Goal: Task Accomplishment & Management: Use online tool/utility

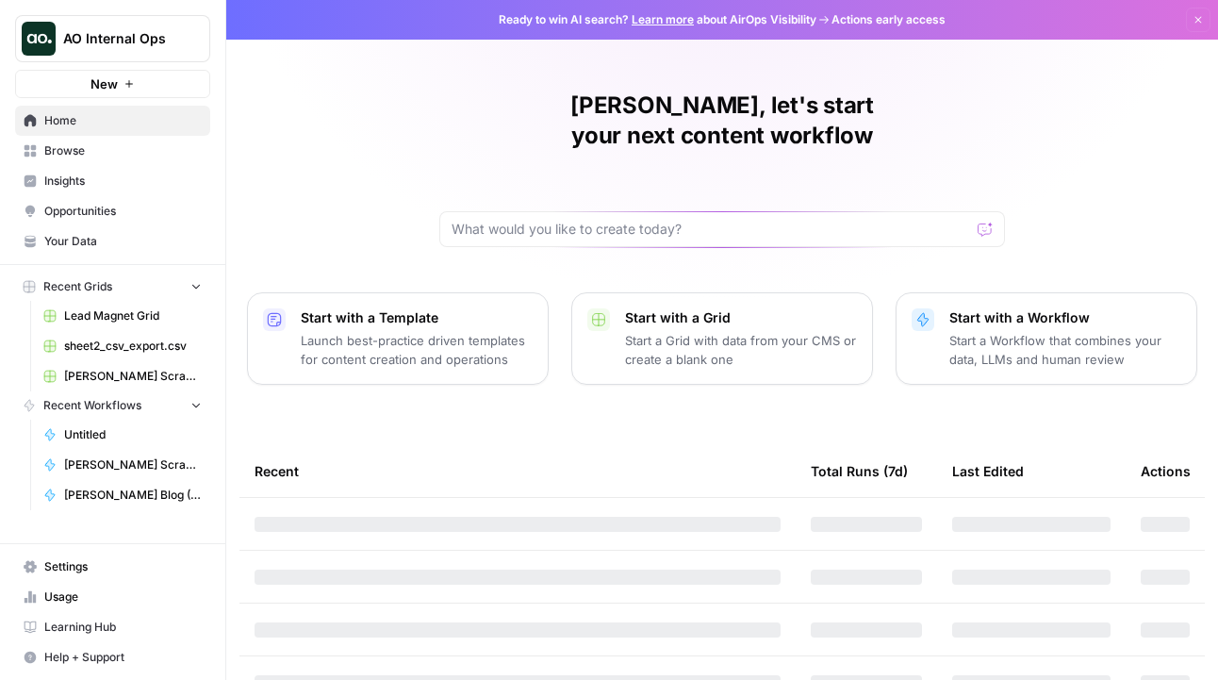
click at [92, 39] on span "AO Internal Ops" at bounding box center [120, 38] width 114 height 19
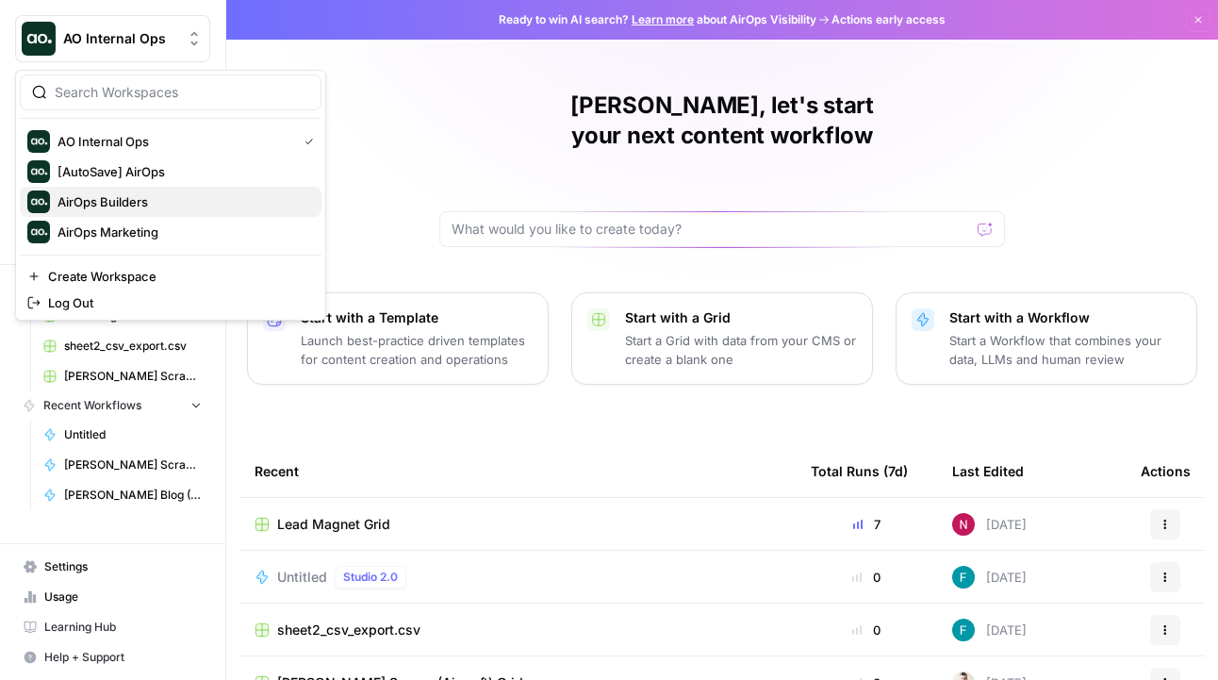
click at [142, 206] on span "AirOps Builders" at bounding box center [182, 201] width 249 height 19
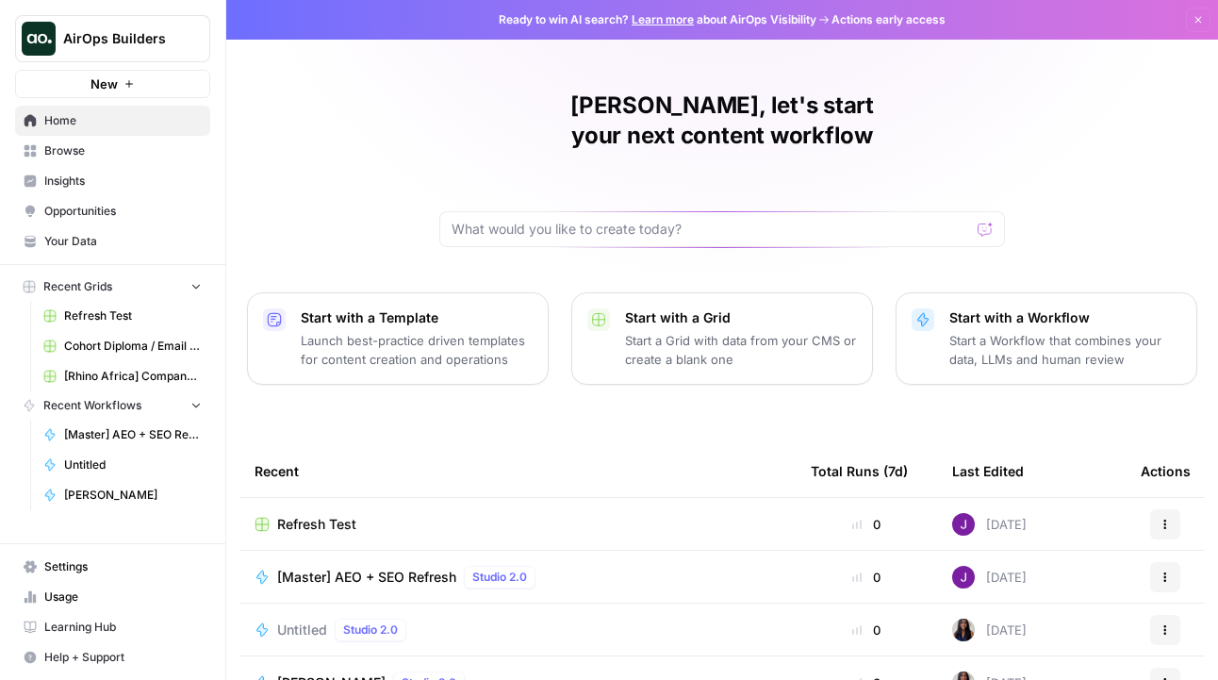
click at [87, 155] on span "Browse" at bounding box center [122, 150] width 157 height 17
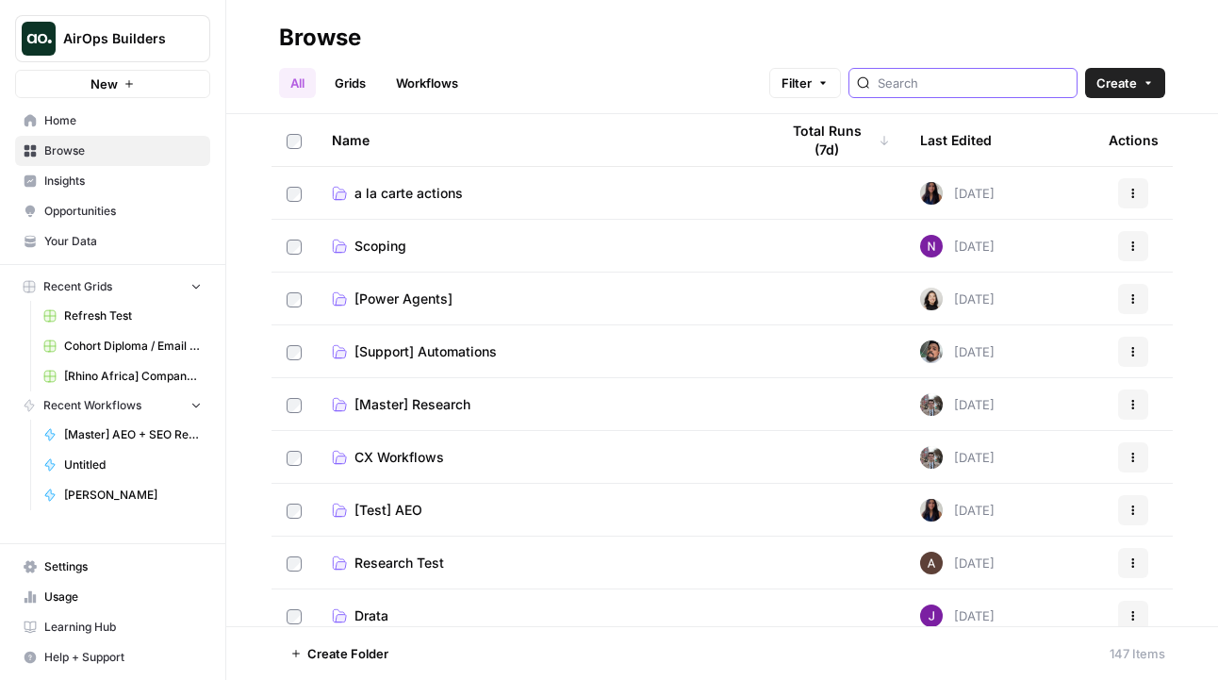
click at [956, 88] on input "search" at bounding box center [973, 83] width 191 height 19
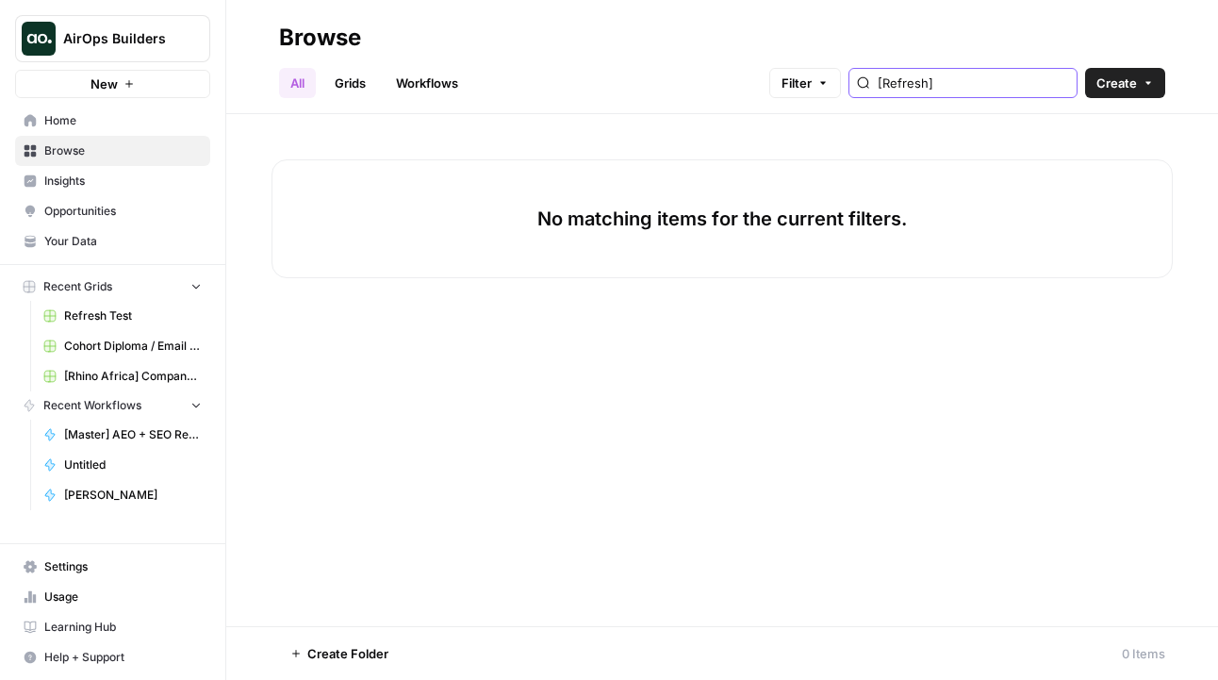
type input "[Refresh]"
click at [100, 232] on link "Your Data" at bounding box center [112, 241] width 195 height 30
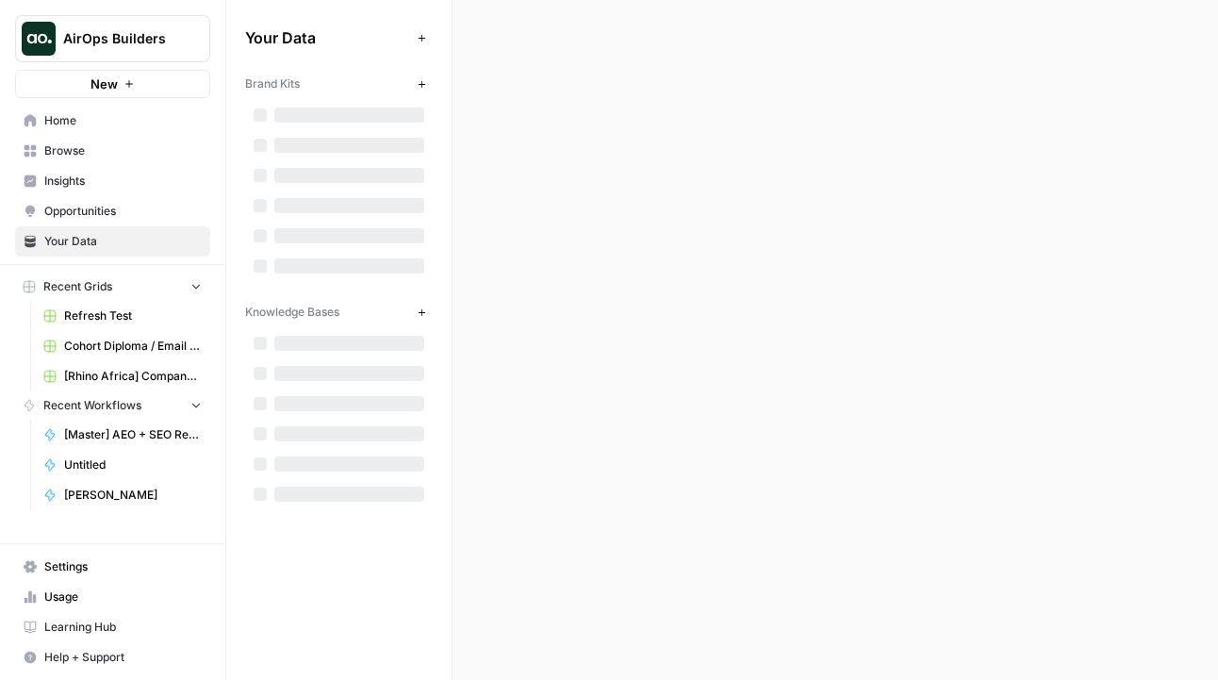
click at [96, 208] on span "Opportunities" at bounding box center [122, 211] width 157 height 17
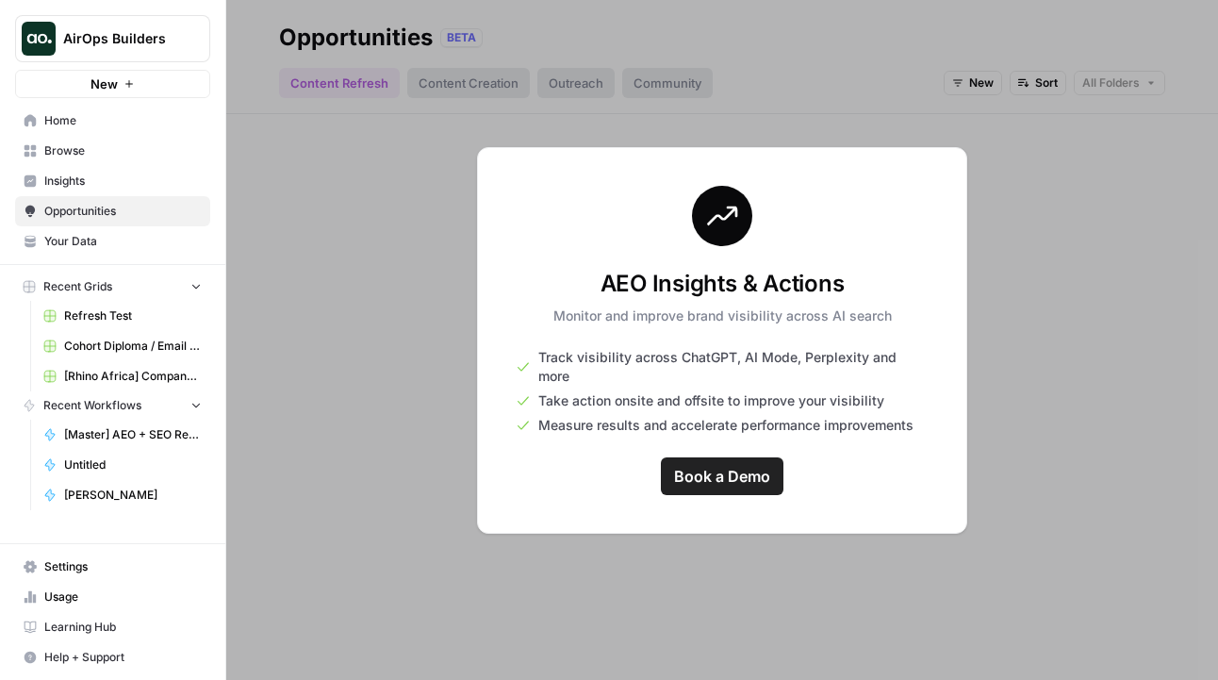
click at [84, 181] on span "Insights" at bounding box center [122, 181] width 157 height 17
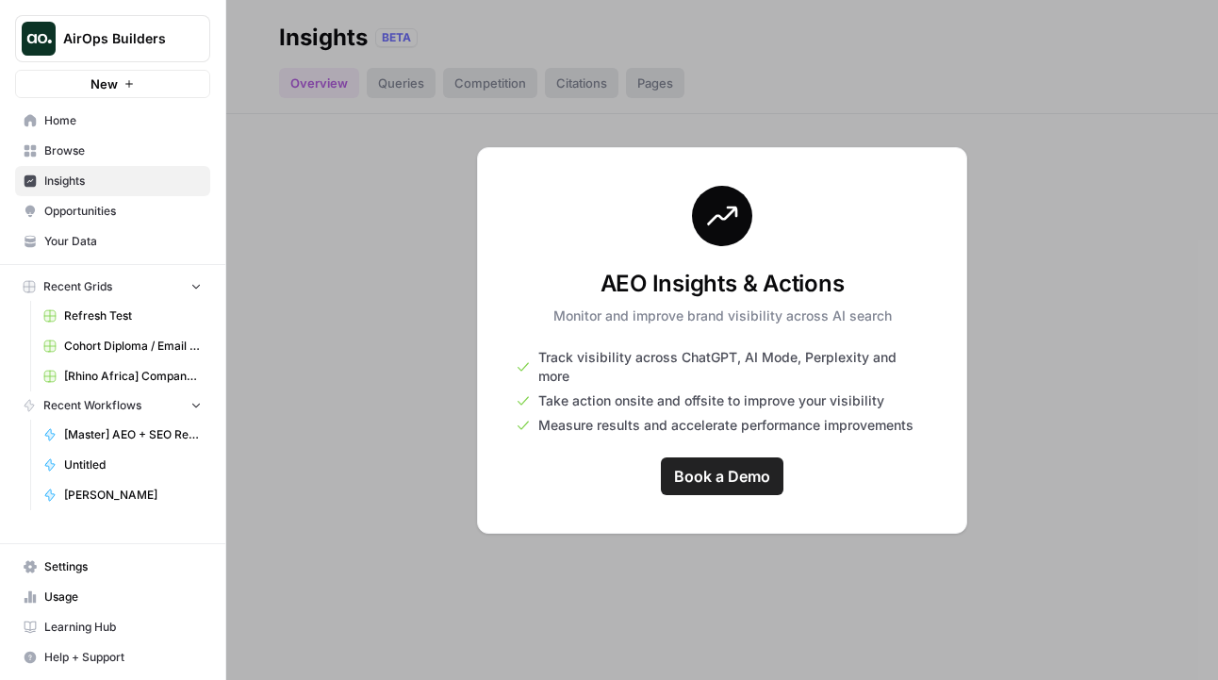
click at [84, 145] on span "Browse" at bounding box center [122, 150] width 157 height 17
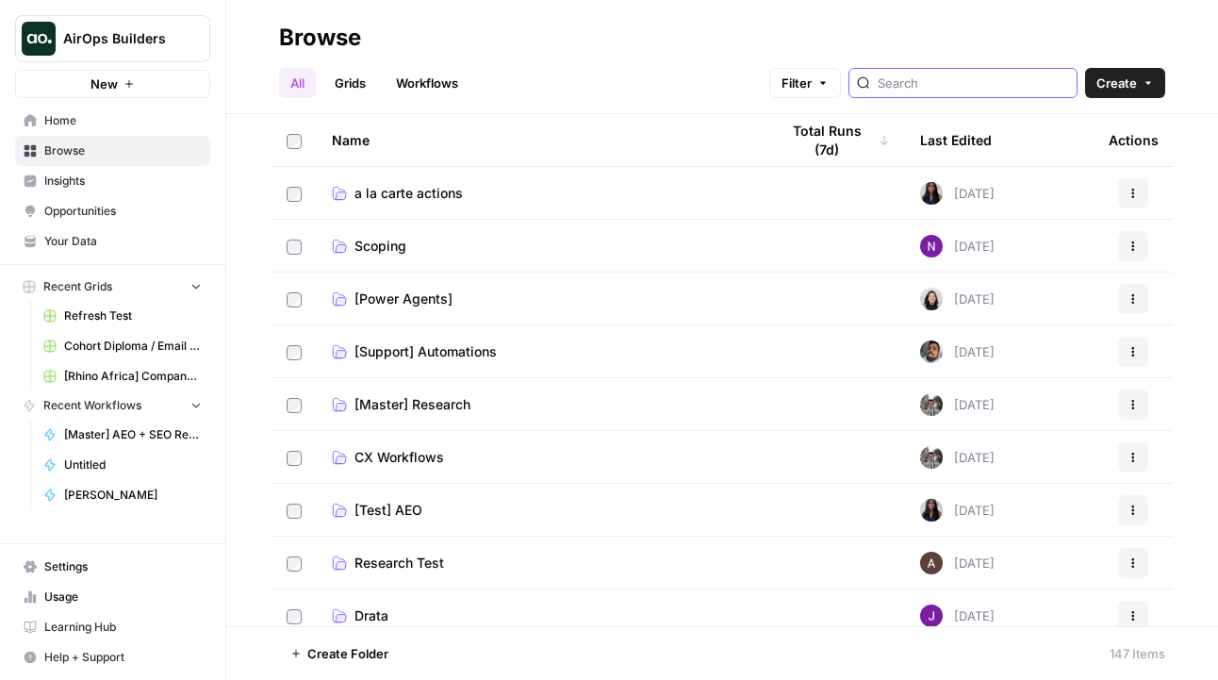
click at [959, 90] on input "search" at bounding box center [973, 83] width 191 height 19
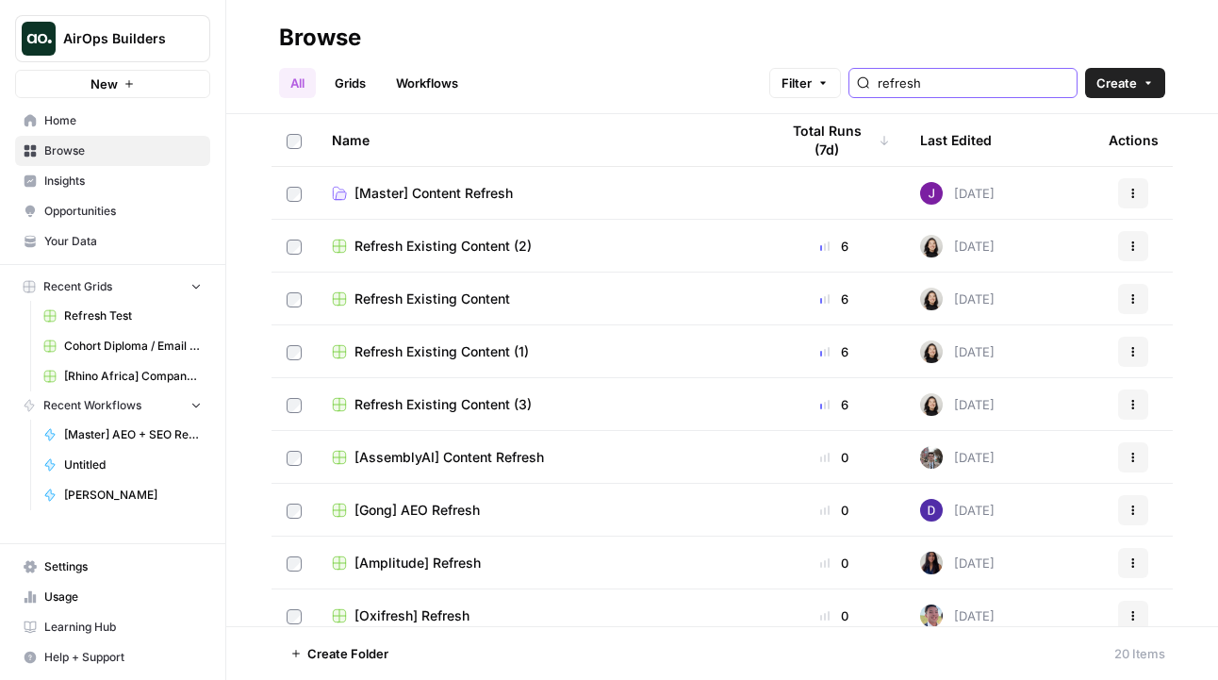
type input "refresh"
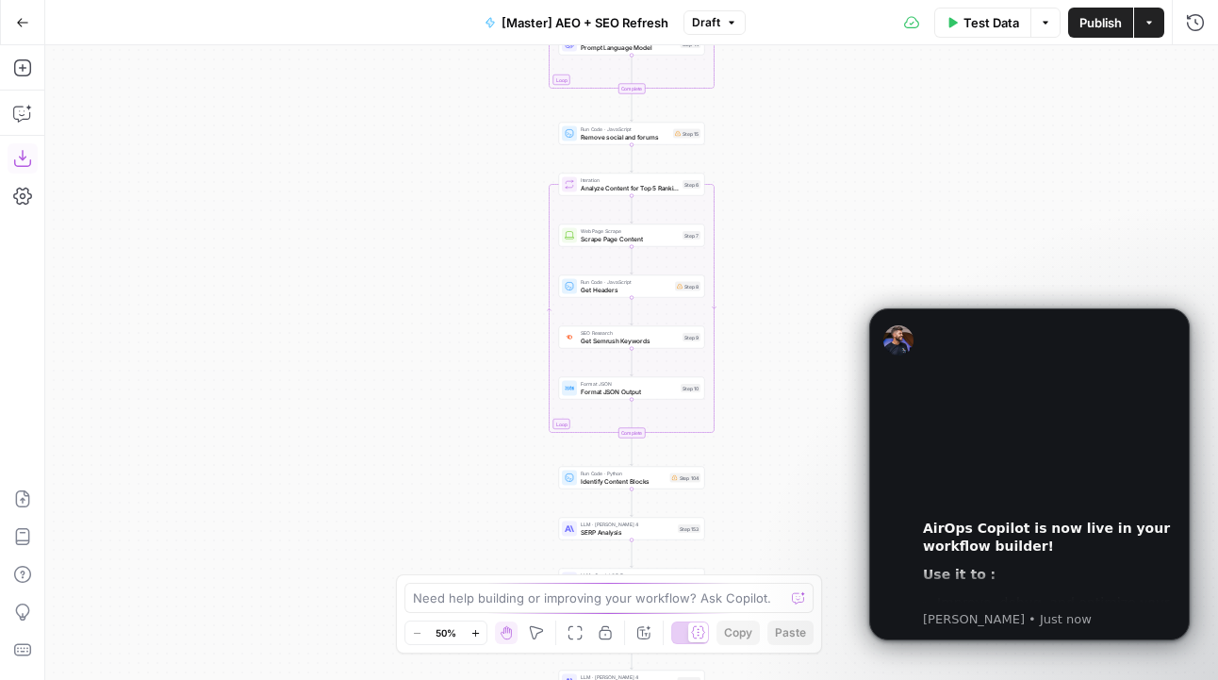
click at [24, 153] on icon "button" at bounding box center [22, 158] width 19 height 19
